Goal: Navigation & Orientation: Find specific page/section

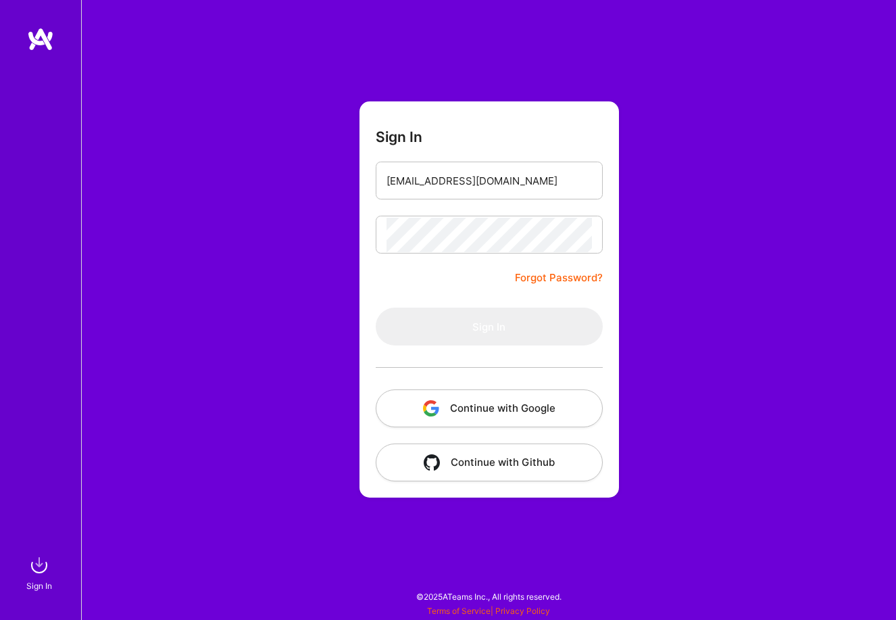
click at [608, 375] on form "Sign In [EMAIL_ADDRESS][DOMAIN_NAME] Forgot Password? Sign In Continue with Goo…" at bounding box center [488, 299] width 259 height 396
click at [413, 266] on form "Sign In [EMAIL_ADDRESS][DOMAIN_NAME] Forgot Password? Sign In Continue with Goo…" at bounding box center [488, 299] width 259 height 396
click at [484, 425] on button "Continue with Google" at bounding box center [489, 408] width 227 height 38
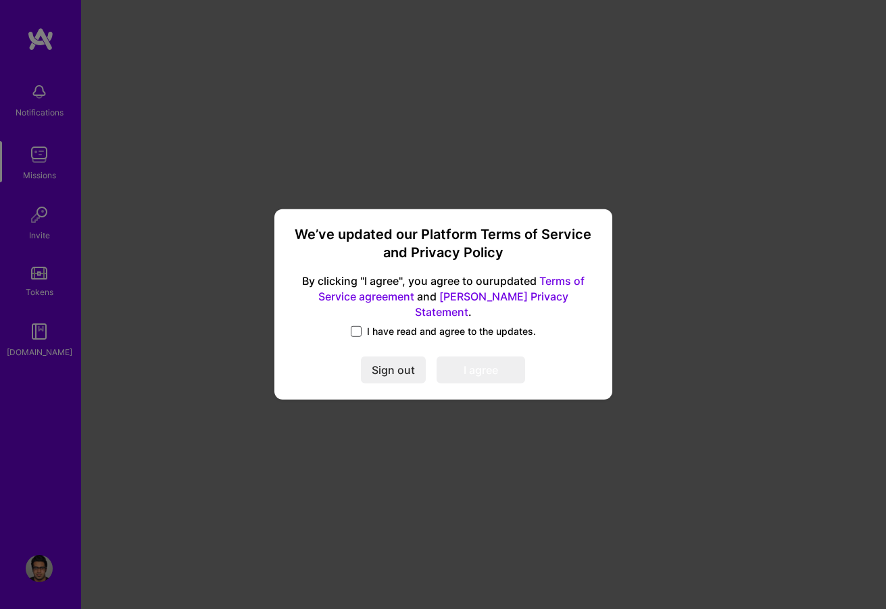
click at [361, 327] on span at bounding box center [356, 331] width 11 height 11
click at [0, 0] on input "I have read and agree to the updates." at bounding box center [0, 0] width 0 height 0
click at [476, 363] on button "I agree" at bounding box center [480, 370] width 89 height 27
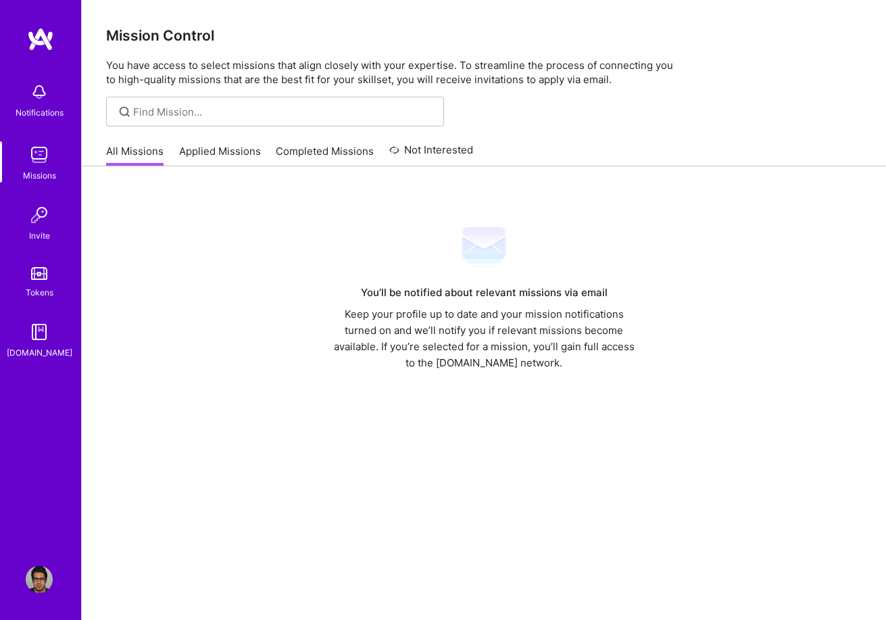
click at [182, 153] on link "Applied Missions" at bounding box center [220, 155] width 82 height 22
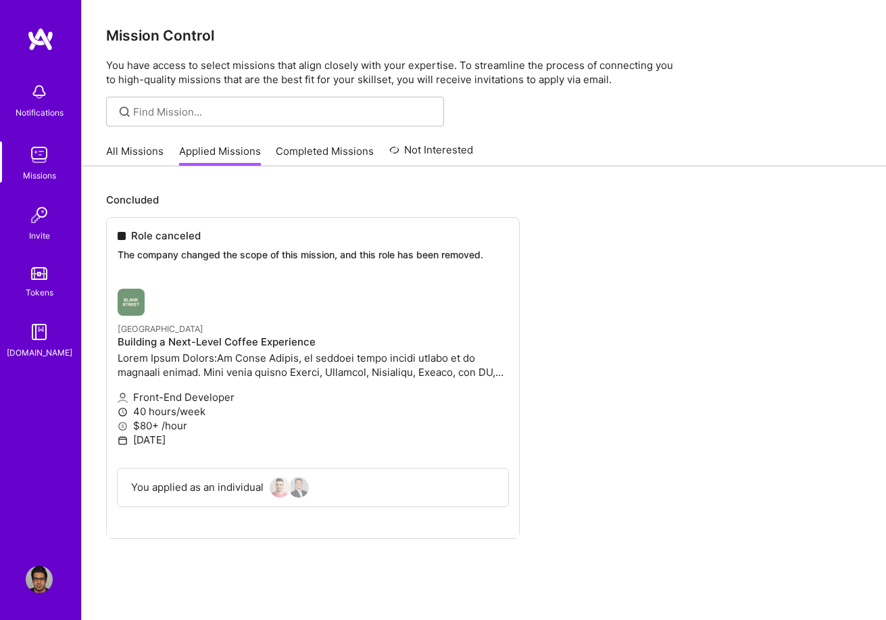
click at [295, 161] on link "Completed Missions" at bounding box center [325, 155] width 98 height 22
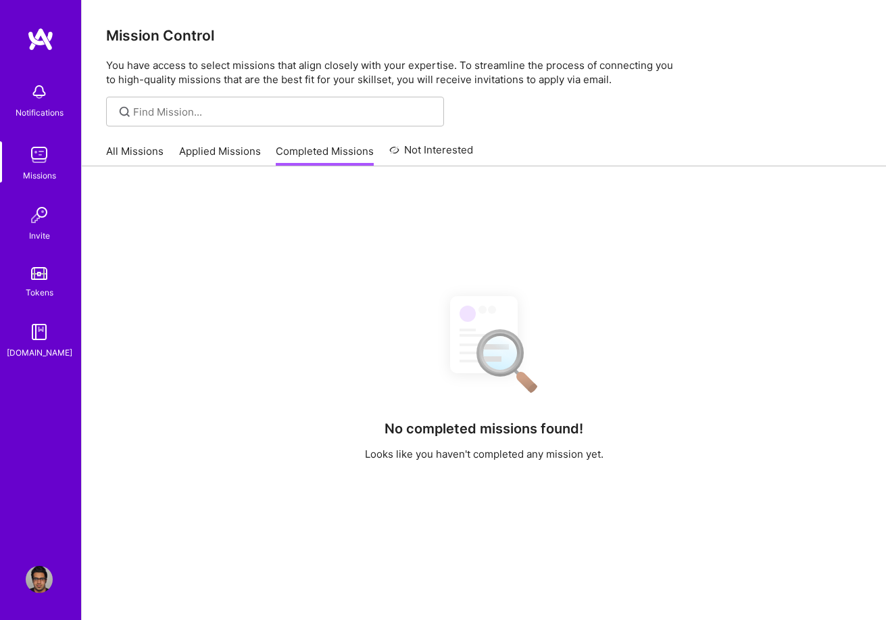
click at [237, 151] on link "Applied Missions" at bounding box center [220, 155] width 82 height 22
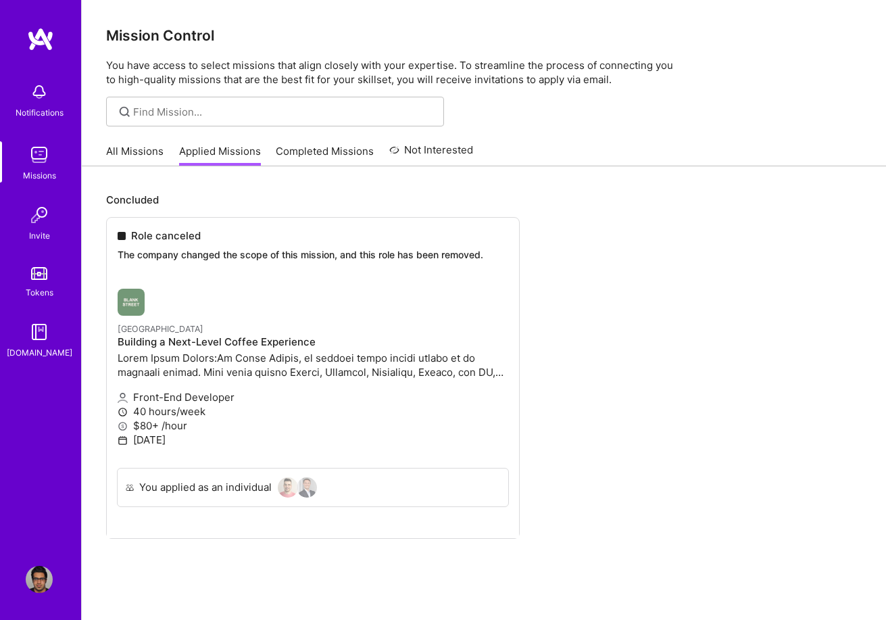
click at [165, 149] on div "All Missions Applied Missions Completed Missions Not Interested" at bounding box center [289, 150] width 367 height 29
click at [148, 148] on link "All Missions" at bounding box center [134, 155] width 57 height 22
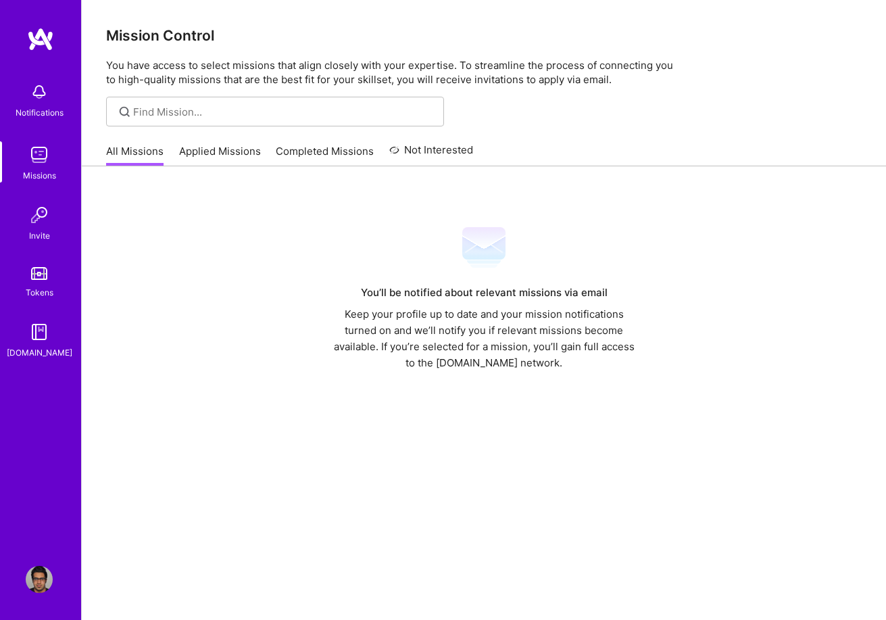
click at [61, 148] on link "Missions" at bounding box center [39, 161] width 84 height 41
click at [41, 151] on img at bounding box center [39, 154] width 27 height 27
click at [40, 102] on img at bounding box center [39, 91] width 27 height 27
click at [43, 221] on img at bounding box center [39, 214] width 27 height 27
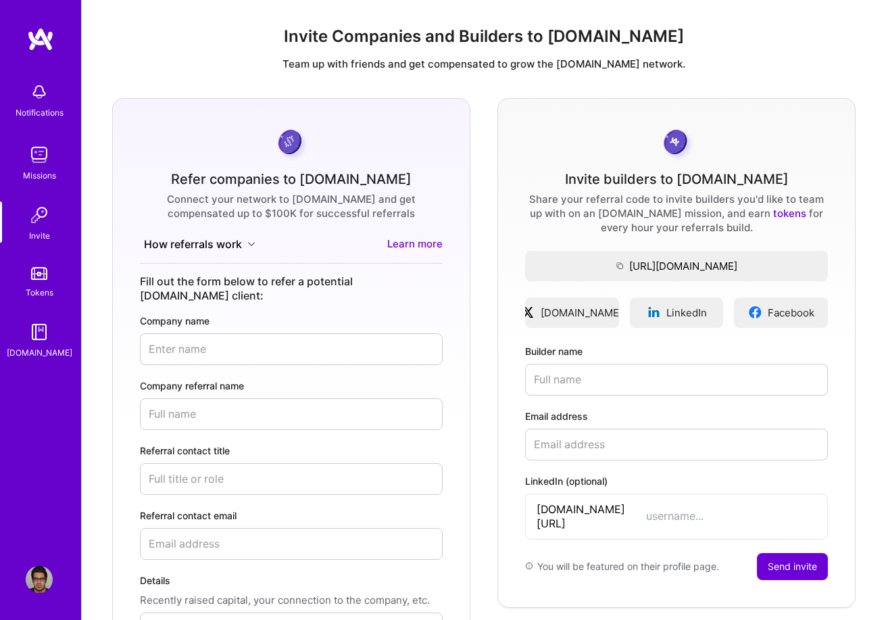
click at [44, 283] on link "Tokens" at bounding box center [39, 280] width 84 height 38
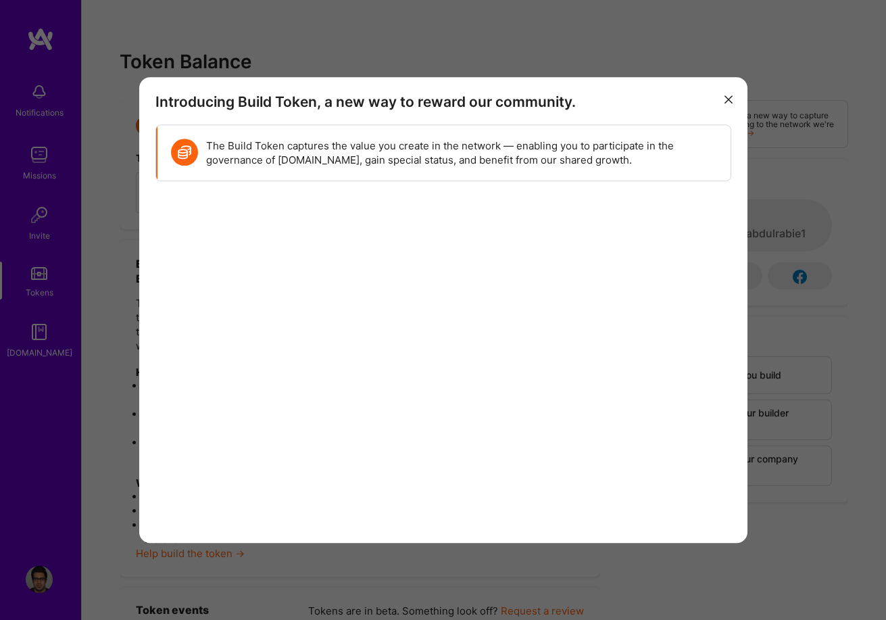
click at [41, 328] on div "Introducing Build Token, a new way to reward our community. The Build Token cap…" at bounding box center [443, 310] width 886 height 620
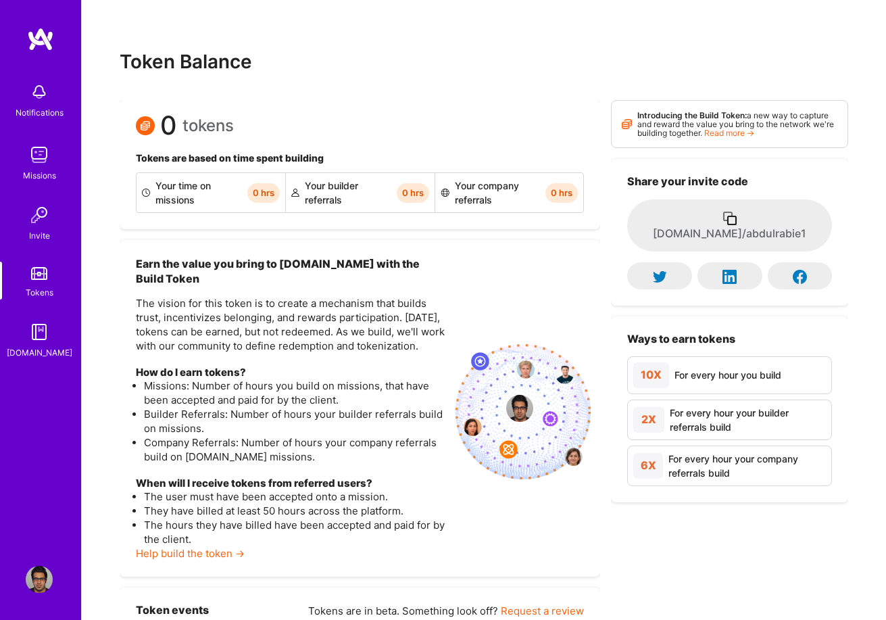
click at [41, 332] on img at bounding box center [39, 331] width 27 height 27
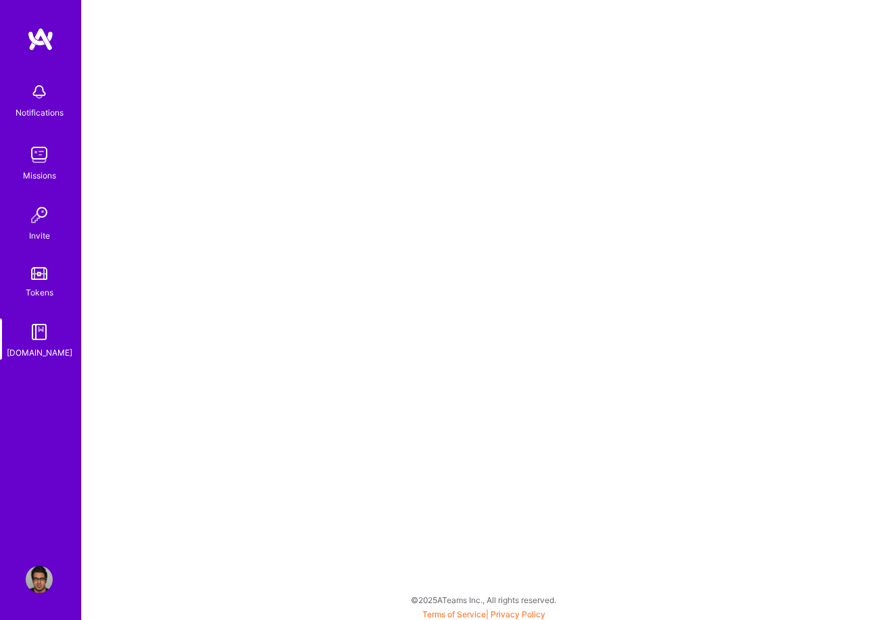
click at [45, 88] on img at bounding box center [39, 91] width 27 height 27
